Goal: Transaction & Acquisition: Purchase product/service

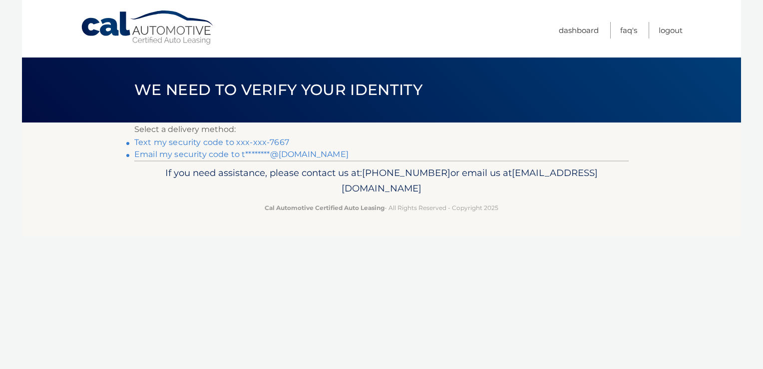
click at [203, 154] on link "Email my security code to t********@[DOMAIN_NAME]" at bounding box center [241, 153] width 214 height 9
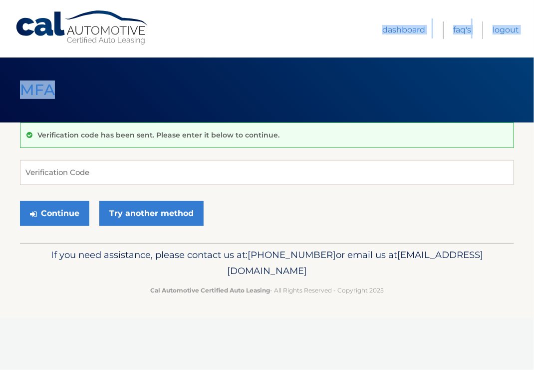
drag, startPoint x: 255, startPoint y: 31, endPoint x: 448, endPoint y: -133, distance: 254.0
click at [448, 0] on html "Cal Automotive Menu Dashboard FAQ's Logout ×" at bounding box center [267, 185] width 534 height 370
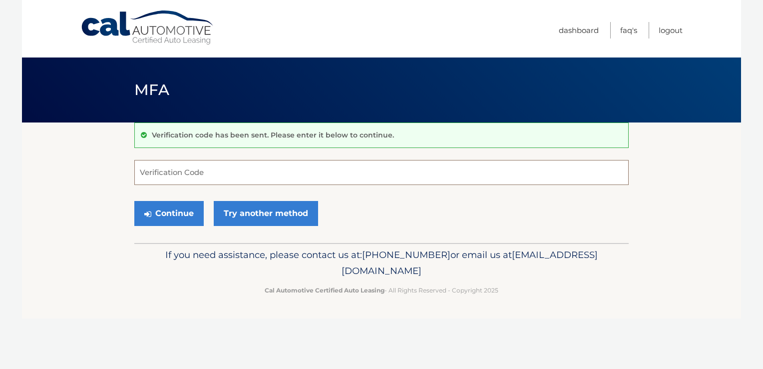
click at [222, 173] on input "Verification Code" at bounding box center [381, 172] width 494 height 25
type input "262527"
click at [184, 214] on button "Continue" at bounding box center [168, 213] width 69 height 25
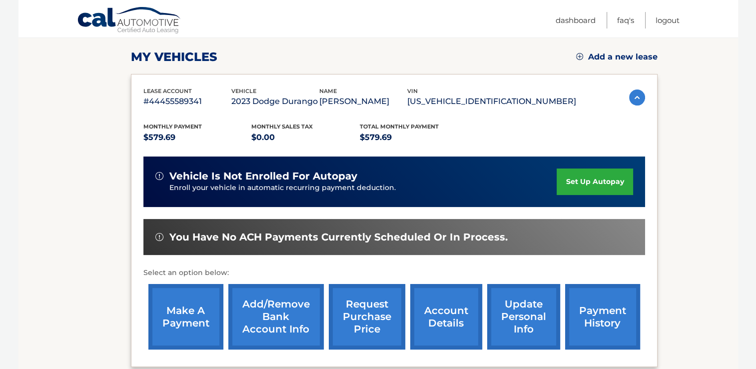
scroll to position [150, 0]
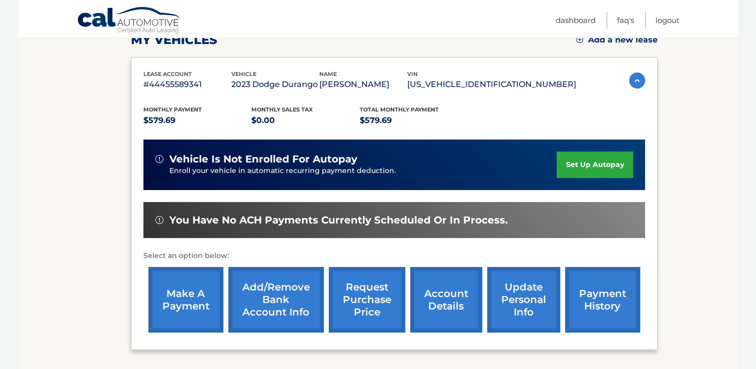
click at [188, 296] on link "make a payment" at bounding box center [185, 299] width 75 height 65
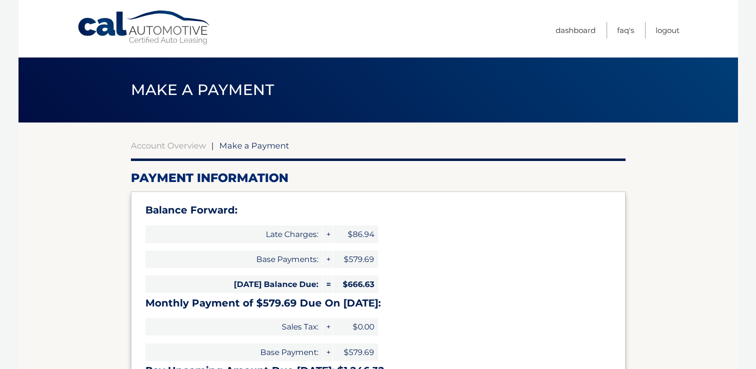
select select "NDc1MzRhOGEtOWU1YS00MmVlLWExMmYtYTdhODk0MjQ5OWE3"
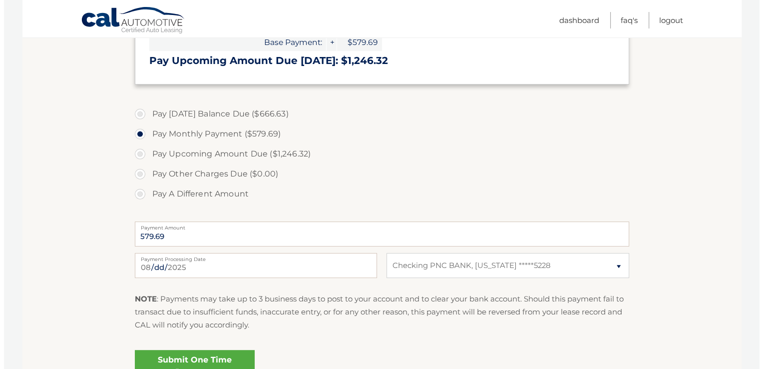
scroll to position [350, 0]
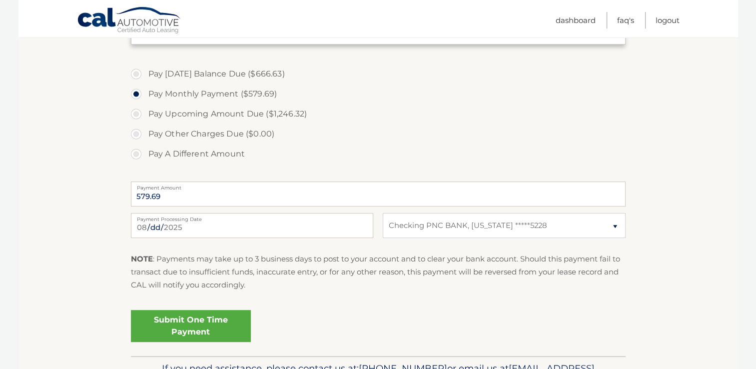
click at [193, 324] on link "Submit One Time Payment" at bounding box center [191, 326] width 120 height 32
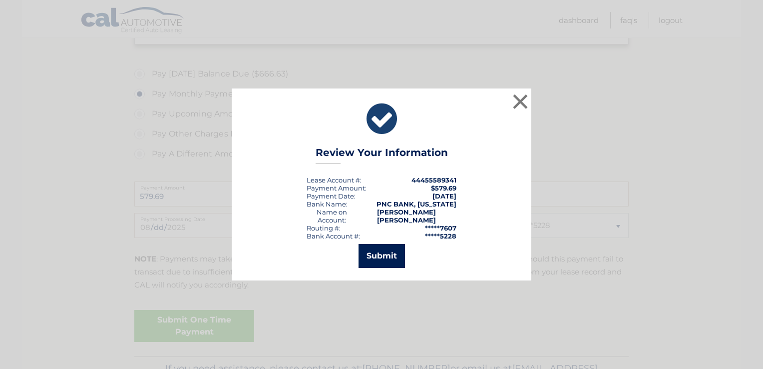
click at [378, 255] on button "Submit" at bounding box center [382, 256] width 46 height 24
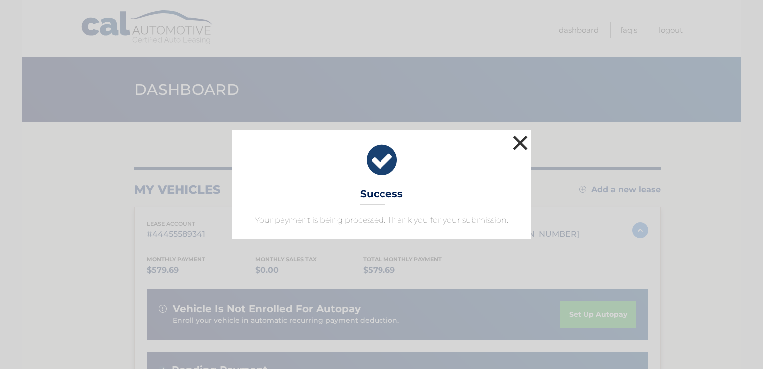
click at [523, 143] on button "×" at bounding box center [520, 143] width 20 height 20
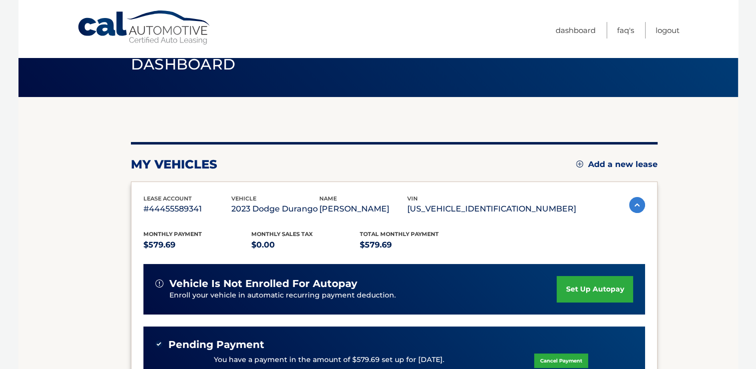
scroll to position [50, 0]
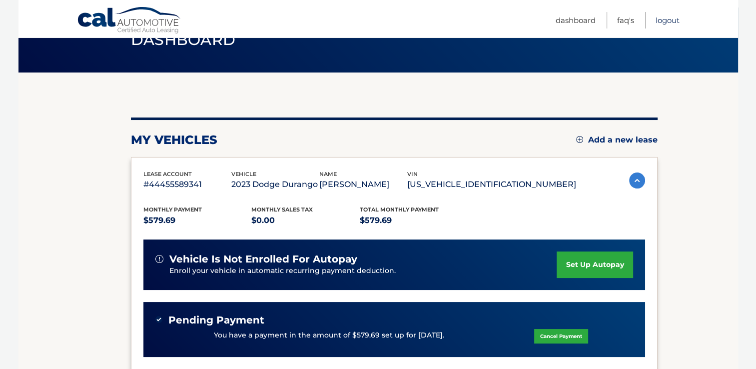
click at [667, 19] on link "Logout" at bounding box center [667, 20] width 24 height 16
